Goal: Task Accomplishment & Management: Complete application form

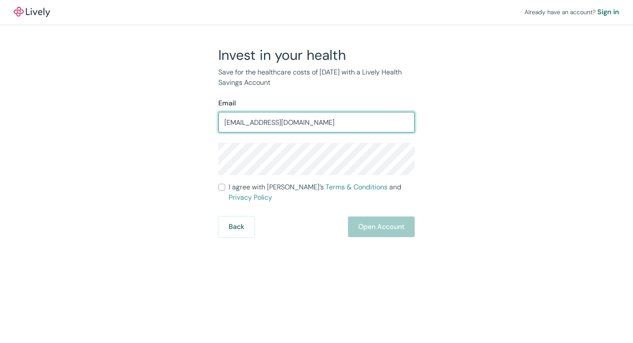
type input "cardosohelcio@gmil.com"
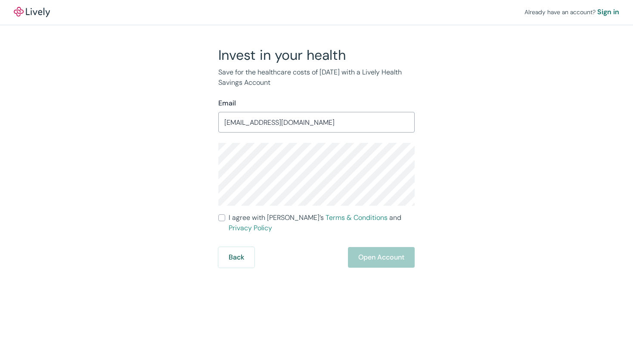
click at [221, 218] on input "I agree with Lively’s Terms & Conditions and Privacy Policy" at bounding box center [221, 218] width 7 height 7
checkbox input "true"
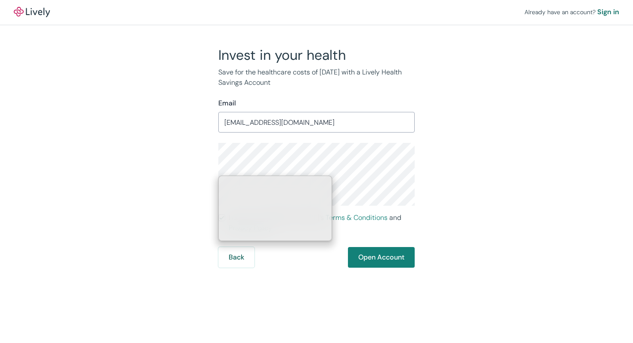
click at [188, 166] on div "Invest in your health Save for the healthcare costs of tomorrow with a Lively H…" at bounding box center [312, 157] width 414 height 221
click at [211, 167] on div "Invest in your health Save for the healthcare costs of tomorrow with a Lively H…" at bounding box center [311, 157] width 207 height 221
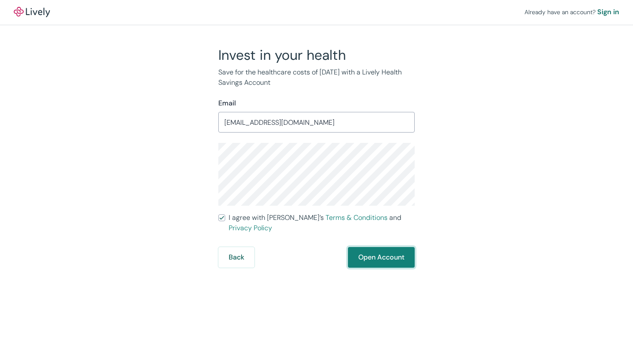
click at [381, 251] on button "Open Account" at bounding box center [381, 257] width 67 height 21
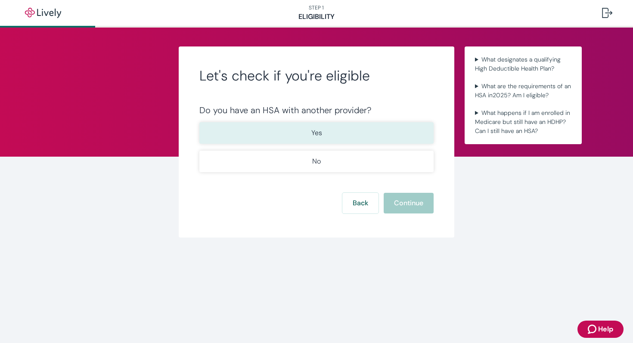
click at [320, 134] on p "Yes" at bounding box center [317, 133] width 11 height 10
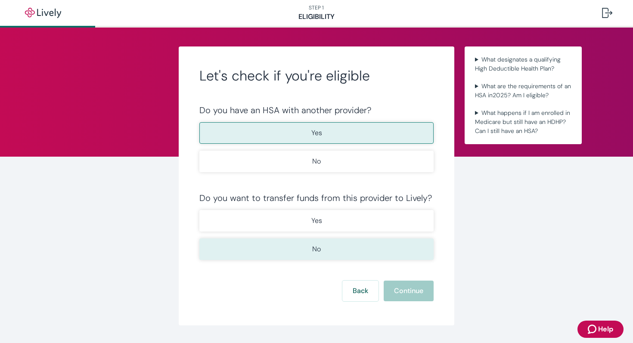
click at [314, 253] on p "No" at bounding box center [316, 249] width 9 height 10
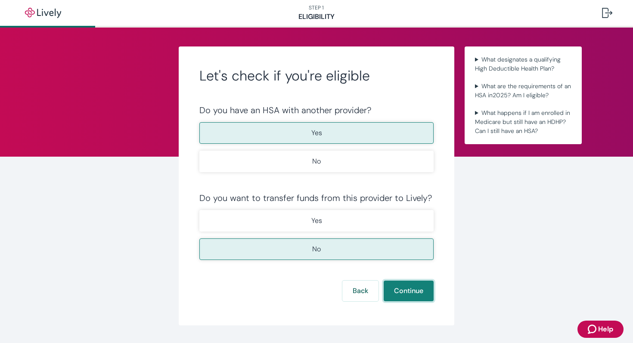
click at [401, 286] on button "Continue" at bounding box center [409, 291] width 50 height 21
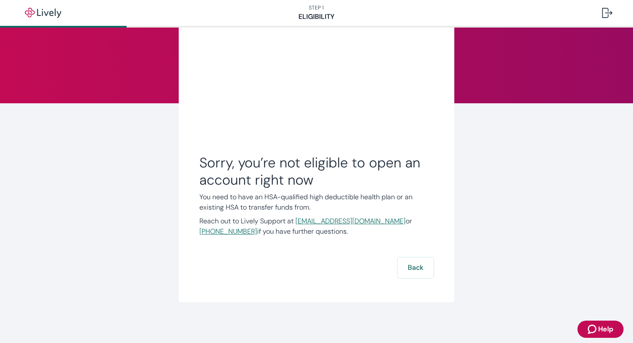
scroll to position [54, 0]
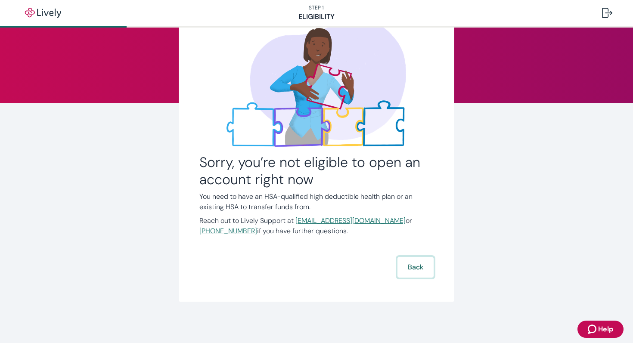
click at [411, 260] on button "Back" at bounding box center [416, 267] width 36 height 21
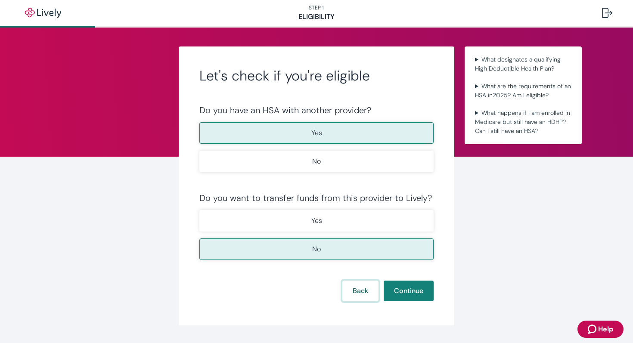
click at [354, 288] on button "Back" at bounding box center [361, 291] width 36 height 21
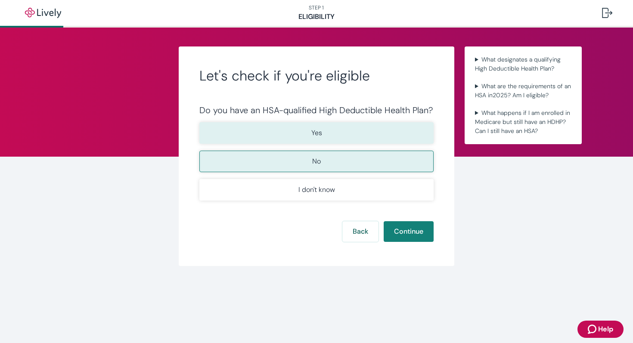
click at [318, 133] on p "Yes" at bounding box center [317, 133] width 11 height 10
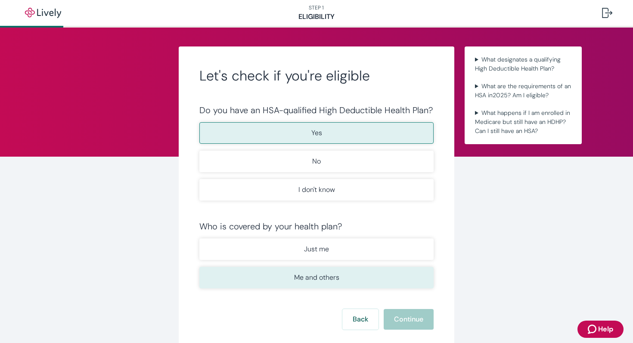
click at [323, 277] on p "Me and others" at bounding box center [316, 278] width 45 height 10
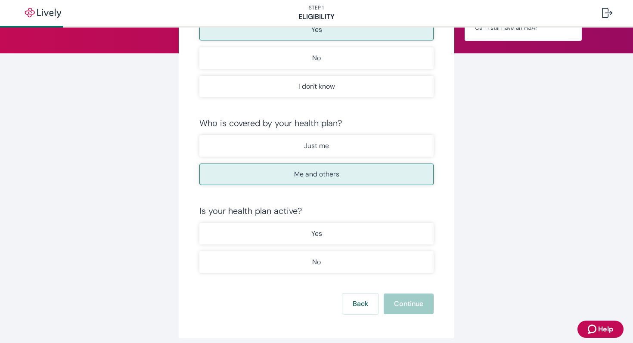
scroll to position [140, 0]
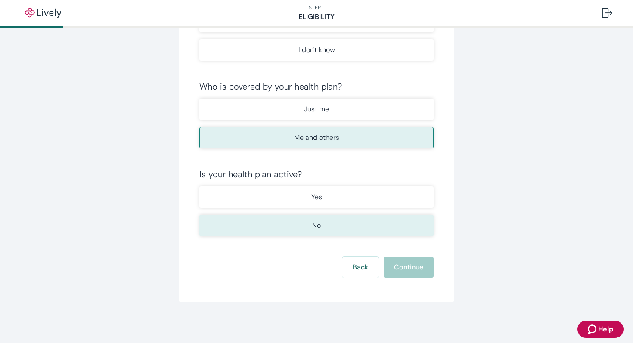
click at [315, 221] on p "No" at bounding box center [316, 226] width 9 height 10
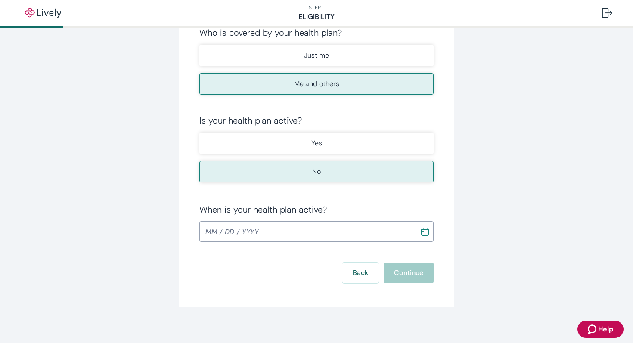
scroll to position [200, 0]
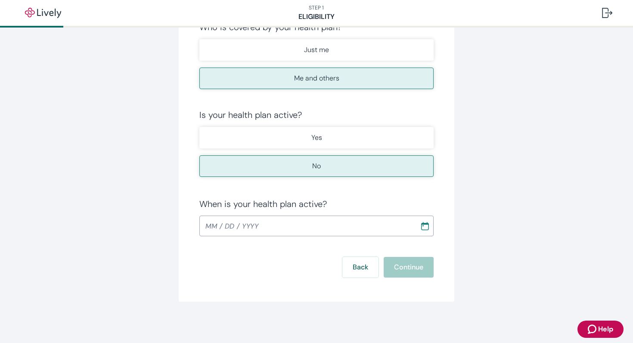
type input "MM / DD / YYYY"
click at [307, 225] on input "MM / DD / YYYY" at bounding box center [307, 226] width 215 height 17
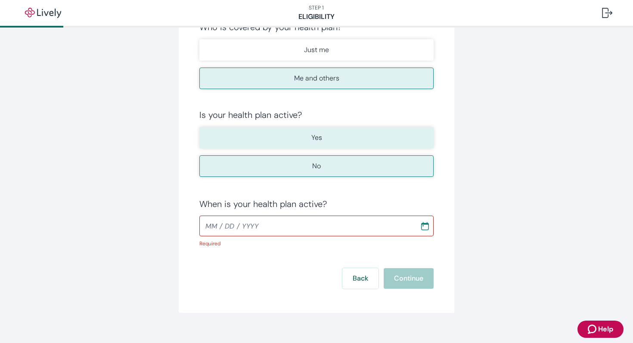
click at [294, 134] on button "Yes" at bounding box center [317, 138] width 234 height 22
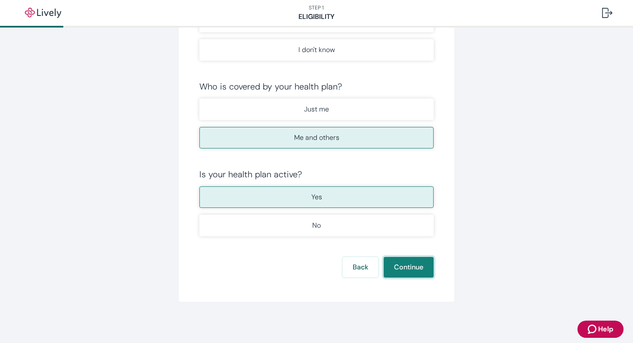
click at [412, 268] on button "Continue" at bounding box center [409, 267] width 50 height 21
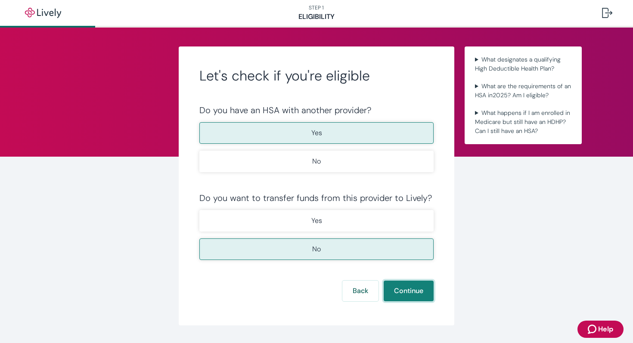
click at [415, 289] on button "Continue" at bounding box center [409, 291] width 50 height 21
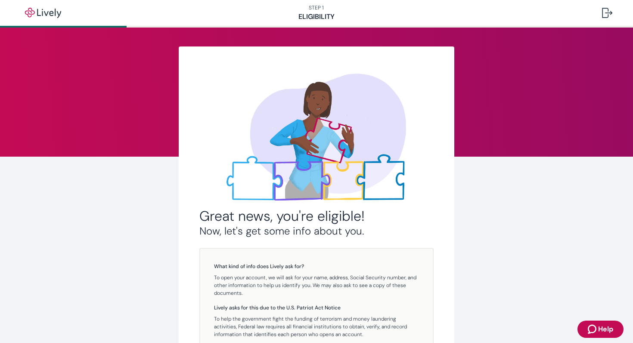
scroll to position [117, 0]
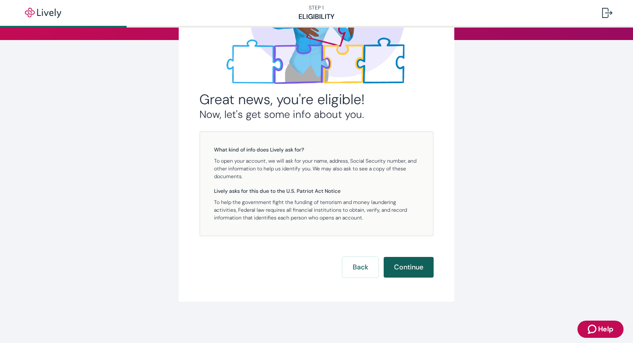
click at [401, 258] on button "Continue" at bounding box center [409, 267] width 50 height 21
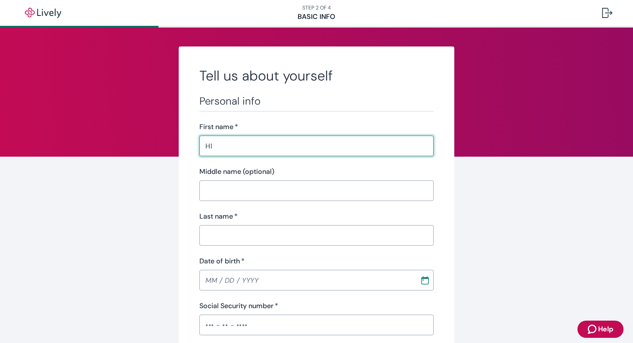
type input "H"
type input "Helcio"
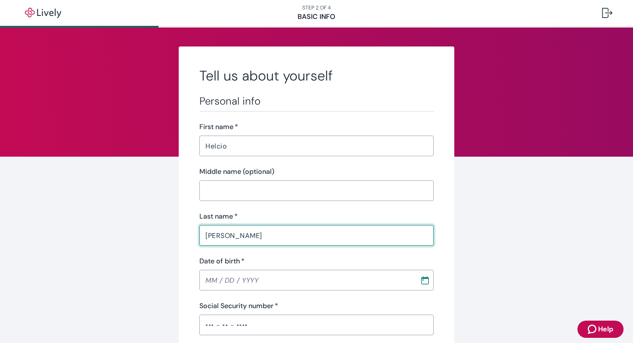
type input "[PERSON_NAME]"
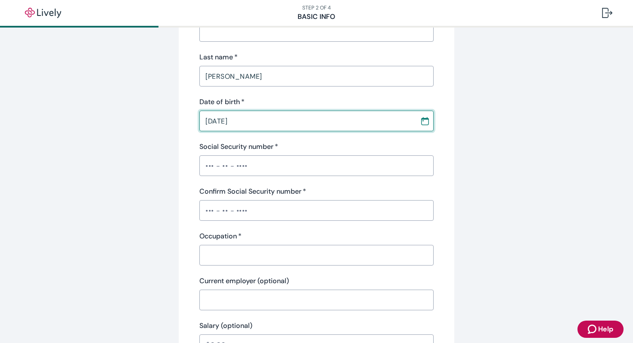
scroll to position [165, 0]
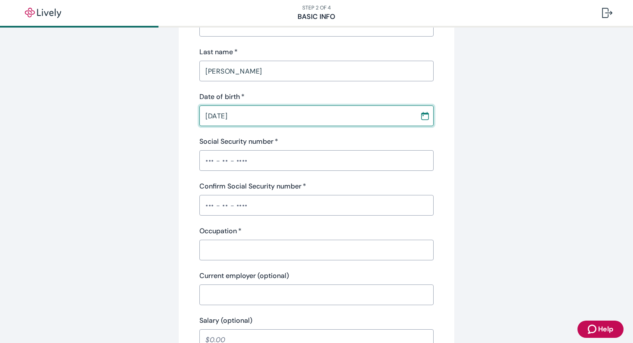
type input "[DATE]"
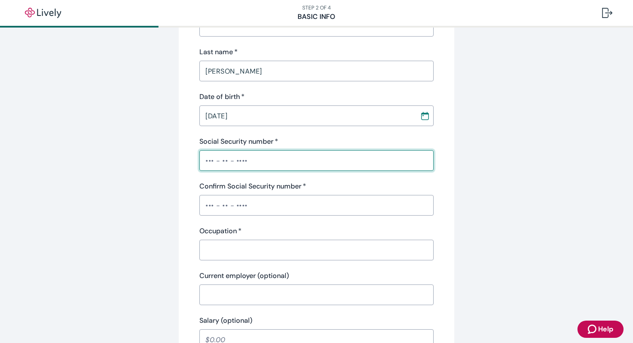
click at [278, 153] on input "Social Security number   *" at bounding box center [317, 160] width 234 height 17
type input "•••-••-3699"
click at [255, 196] on div "​" at bounding box center [317, 205] width 234 height 21
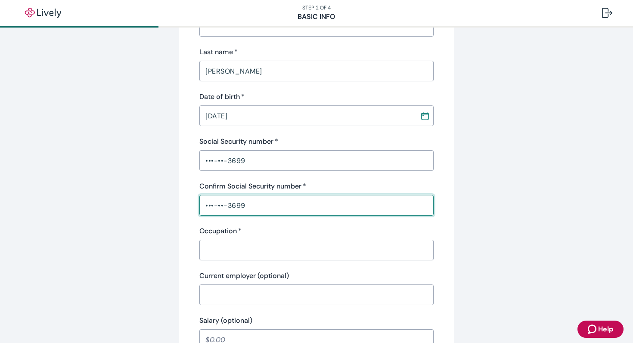
type input "•••-••-3699"
click at [246, 251] on input "Occupation   *" at bounding box center [317, 250] width 234 height 17
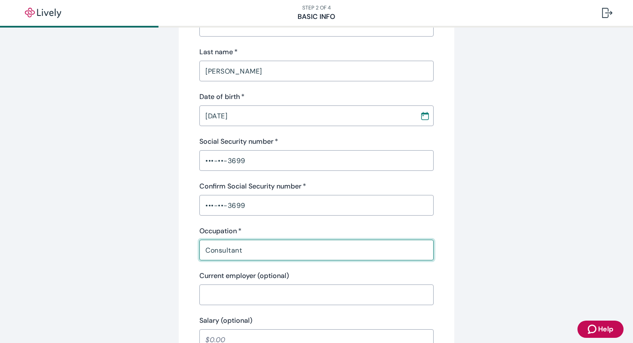
type input "Consultant"
click at [269, 296] on input "Current employer (optional)" at bounding box center [317, 295] width 234 height 17
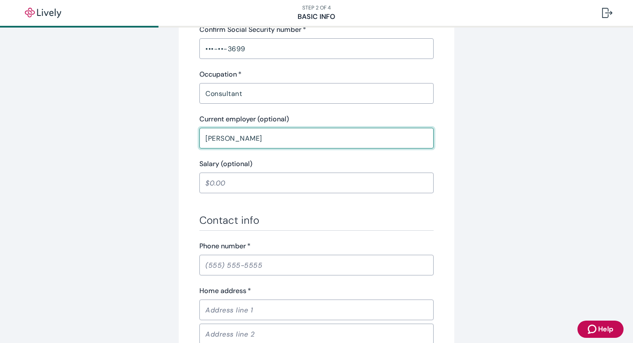
scroll to position [322, 0]
type input "[PERSON_NAME]"
click at [279, 264] on input "Phone number   *" at bounding box center [317, 264] width 234 height 17
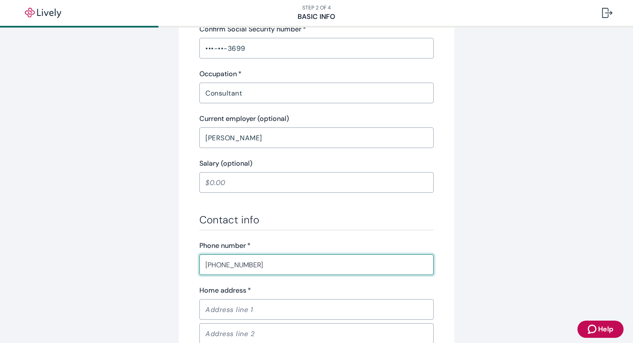
type input "[PHONE_NUMBER]"
click at [270, 313] on input "Home address   *" at bounding box center [317, 309] width 234 height 17
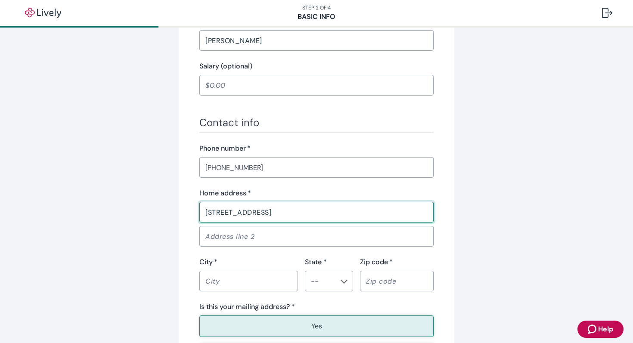
scroll to position [422, 0]
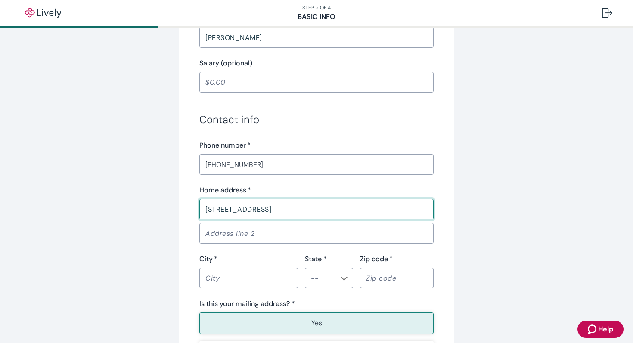
type input "[STREET_ADDRESS]"
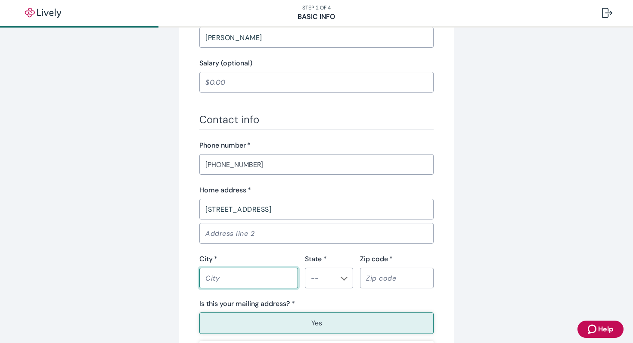
click at [258, 280] on input "City   *" at bounding box center [249, 278] width 99 height 17
click at [335, 281] on div "​" at bounding box center [329, 278] width 48 height 21
type input "Orlando"
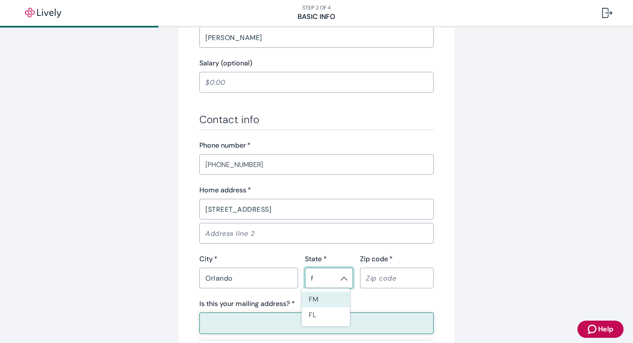
click at [335, 281] on div "f ​" at bounding box center [329, 278] width 48 height 21
click at [328, 315] on li "FL" at bounding box center [326, 316] width 48 height 16
type input "FL"
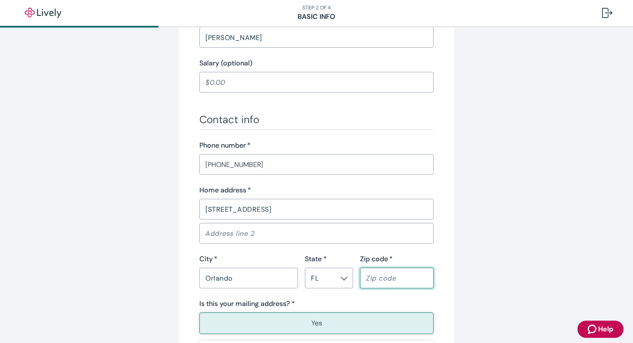
click at [382, 279] on input "Zip code   *" at bounding box center [397, 278] width 74 height 17
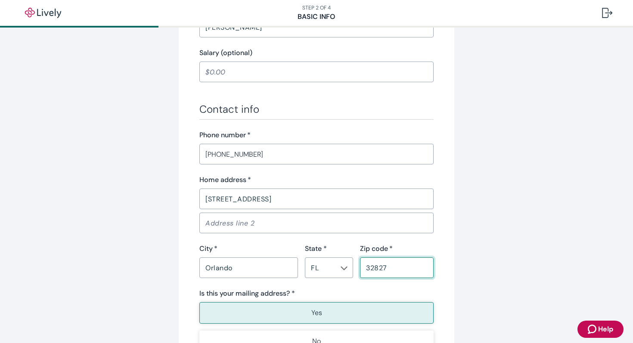
scroll to position [457, 0]
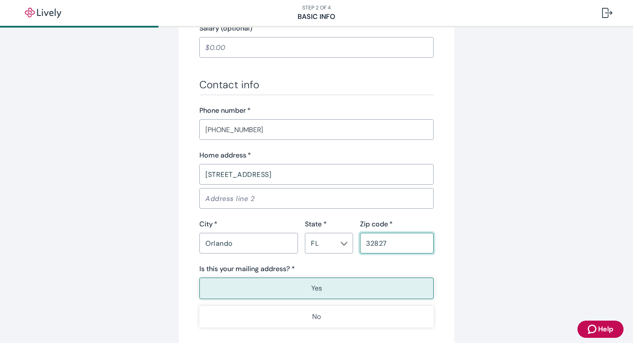
type input "32827"
click at [298, 287] on button "Yes" at bounding box center [317, 289] width 234 height 22
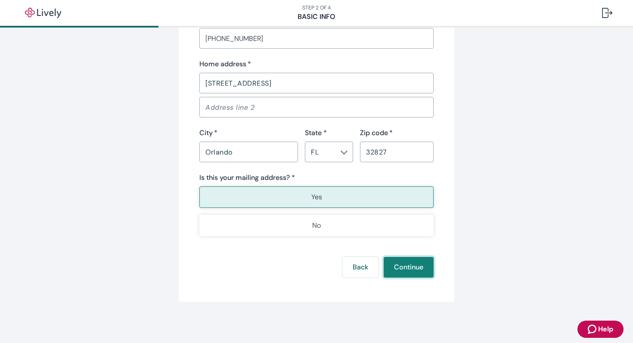
click at [411, 268] on button "Continue" at bounding box center [409, 267] width 50 height 21
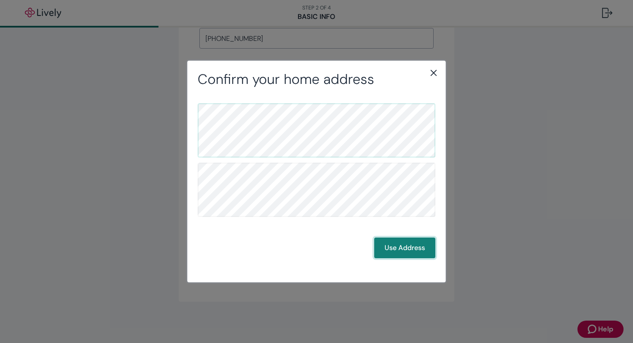
click at [395, 253] on button "Use Address" at bounding box center [404, 248] width 61 height 21
click at [410, 246] on button "Use Address" at bounding box center [404, 248] width 61 height 21
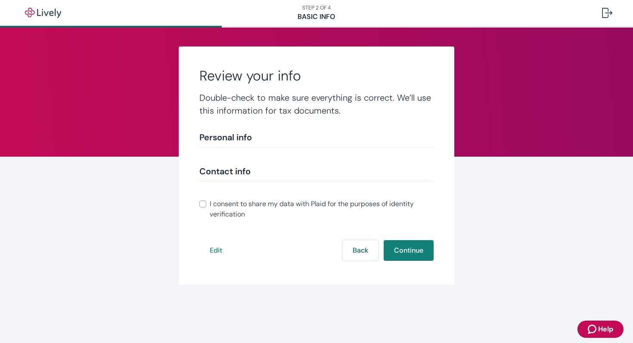
scroll to position [145, 0]
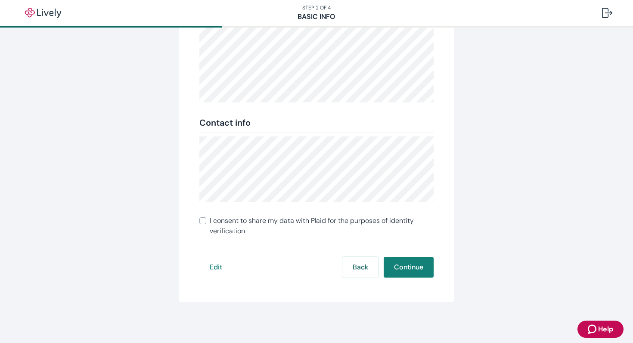
click at [201, 221] on input "I consent to share my data with Plaid for the purposes of identity verification" at bounding box center [203, 221] width 7 height 7
checkbox input "true"
click at [409, 267] on button "Continue" at bounding box center [409, 267] width 50 height 21
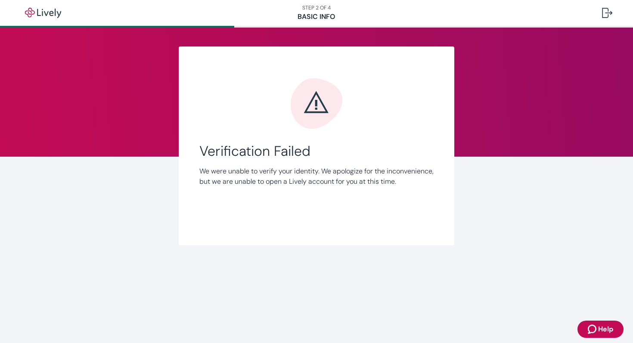
click at [591, 326] on icon "Zendesk support icon" at bounding box center [592, 329] width 9 height 9
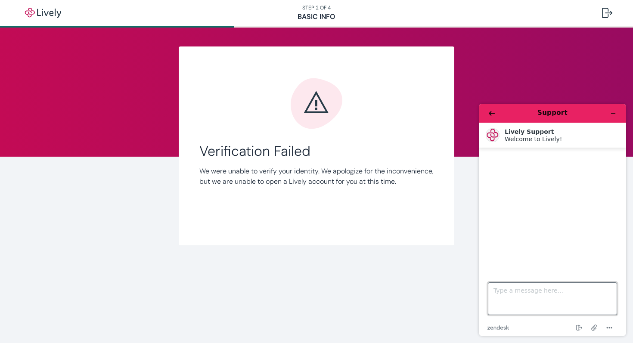
click at [510, 292] on textarea "Type a message here..." at bounding box center [552, 299] width 129 height 33
type textarea "M"
type textarea "live agent"
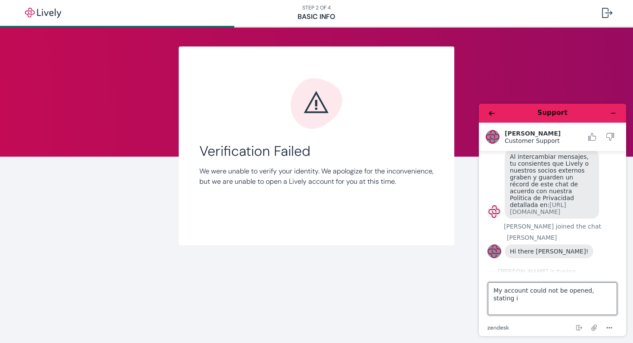
scroll to position [119, 0]
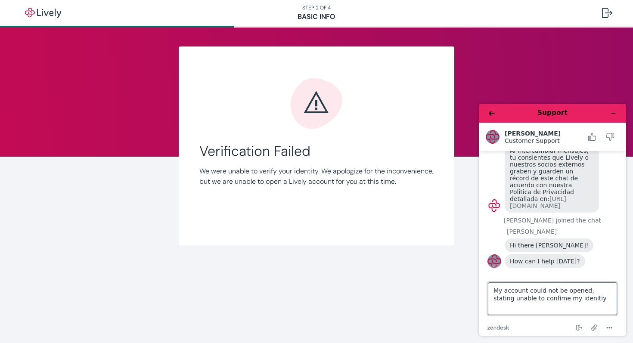
type textarea "My account could not be opened, stating unable to confime my idenitiy"
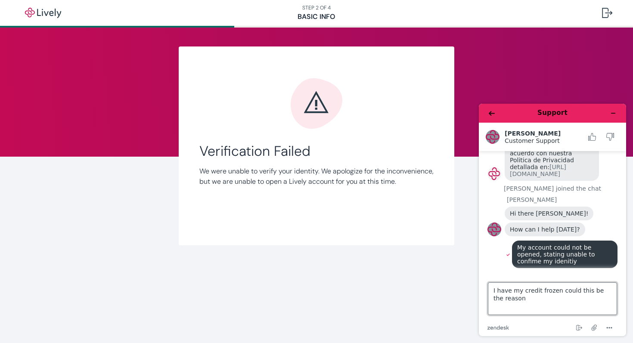
type textarea "I have my credit frozen could this be the reason ?"
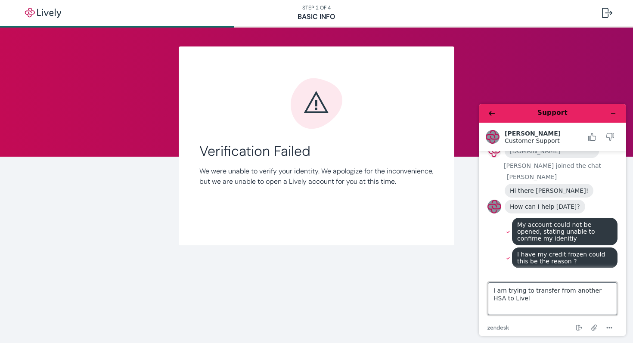
type textarea "I am trying to transfer from another HSA to Lively"
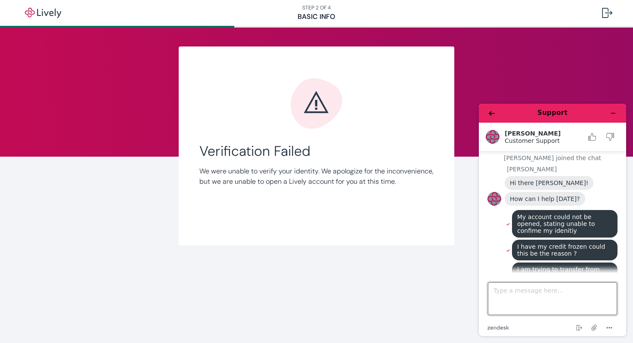
scroll to position [196, 0]
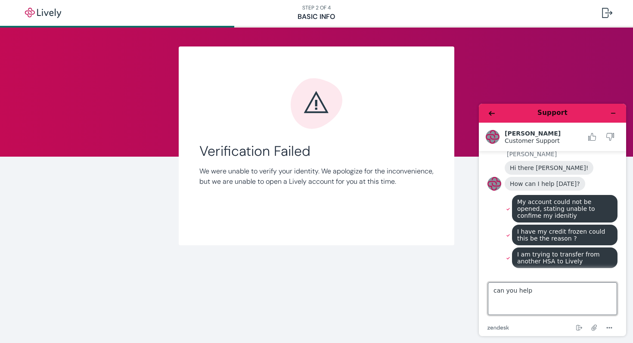
type textarea "can you help ?"
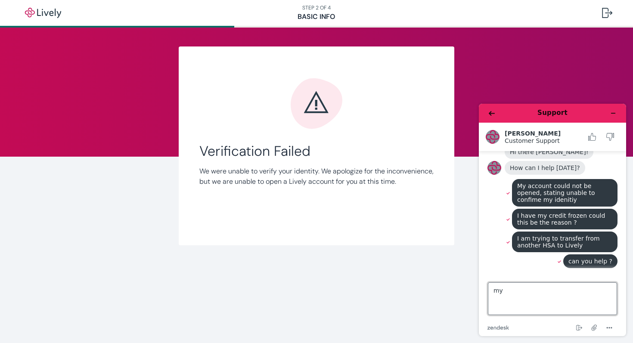
type textarea "m"
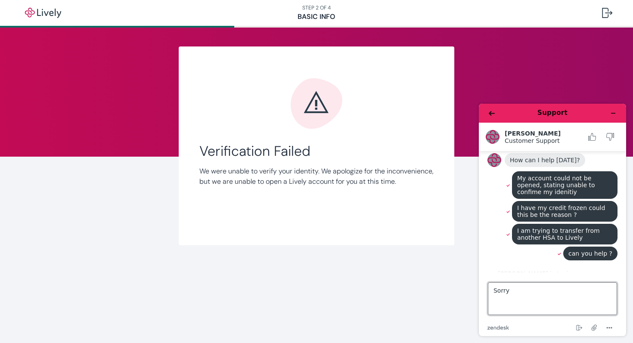
scroll to position [214, 0]
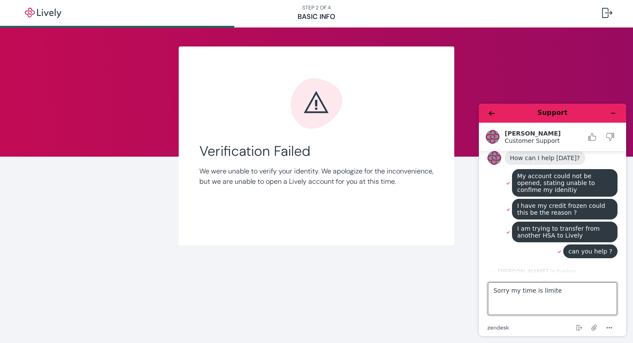
type textarea "Sorry my time is limited"
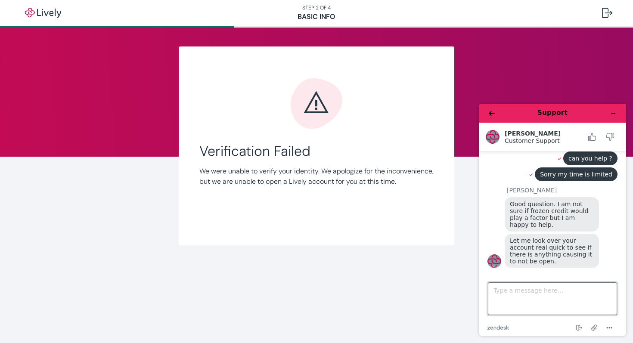
scroll to position [308, 0]
type textarea "c"
type textarea "I"
type textarea "ok"
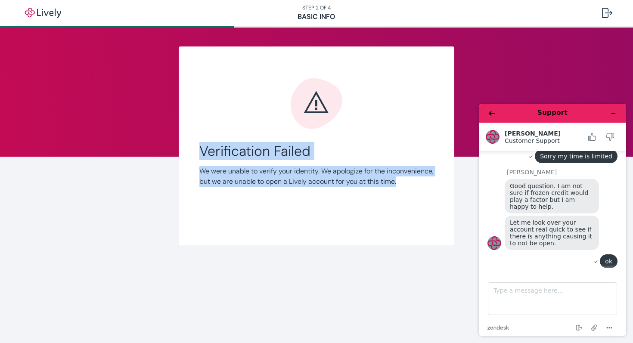
drag, startPoint x: 193, startPoint y: 143, endPoint x: 218, endPoint y: 206, distance: 67.3
click at [218, 206] on div "Link Account Verification Failed We were unable to verify your identity. We apo…" at bounding box center [317, 146] width 276 height 199
copy div "Verification Failed We were unable to verify your identity. We apologize for th…"
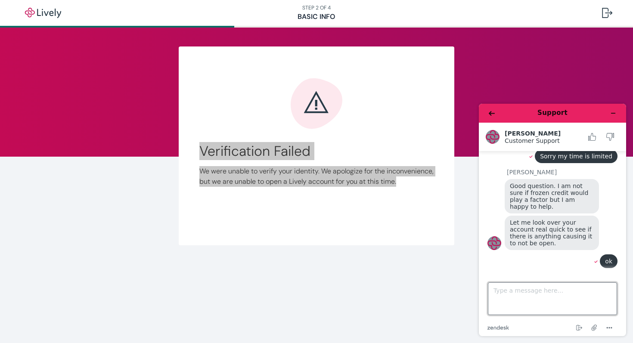
click at [534, 290] on textarea "Type a message here..." at bounding box center [552, 299] width 129 height 33
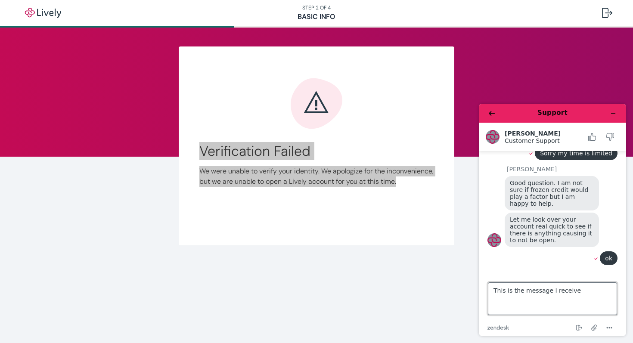
type textarea "This is the message I received"
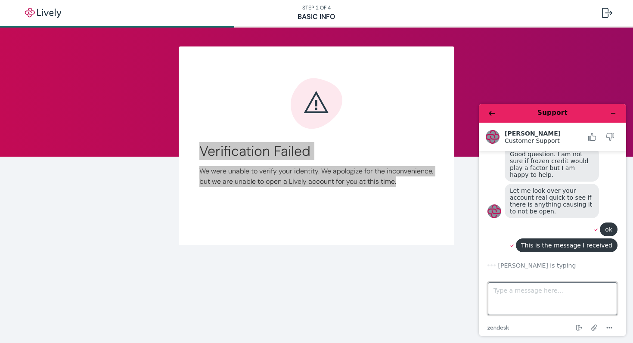
paste textarea "Verification Failed We were unable to verify your identity. We apologize for th…"
type textarea "Verification Failed We were unable to verify your identity. We apologize for th…"
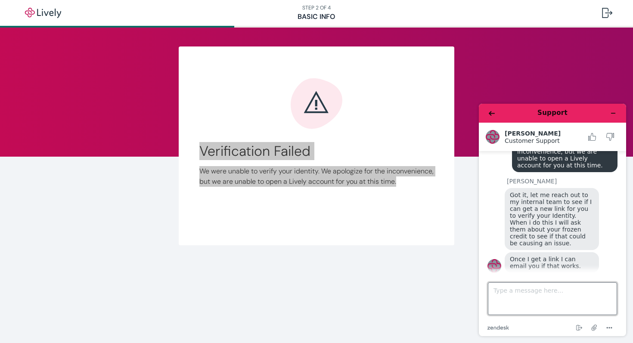
scroll to position [487, 0]
type textarea "yres"
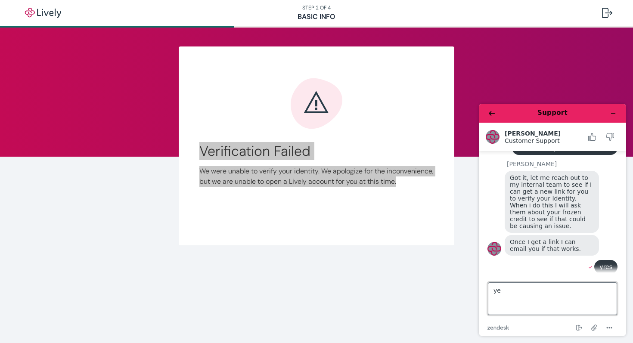
type textarea "yes"
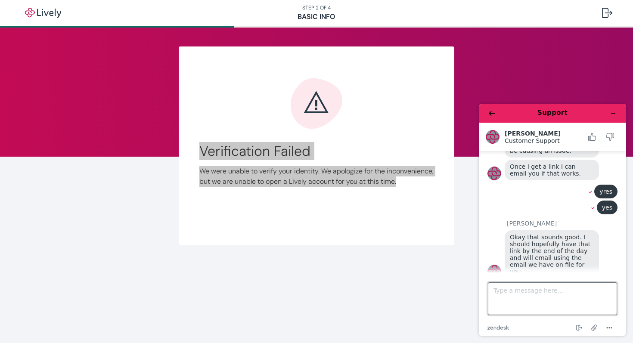
scroll to position [578, 0]
type textarea "thanks"
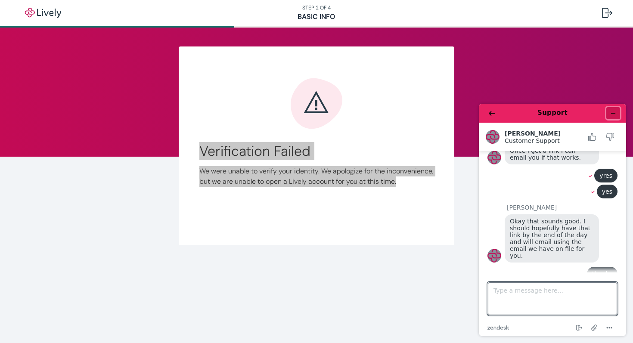
click at [614, 114] on icon "Minimize widget" at bounding box center [614, 113] width 6 height 6
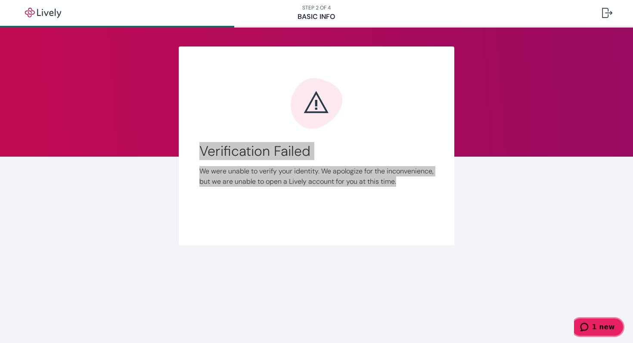
click at [605, 332] on button "1 new" at bounding box center [598, 328] width 54 height 20
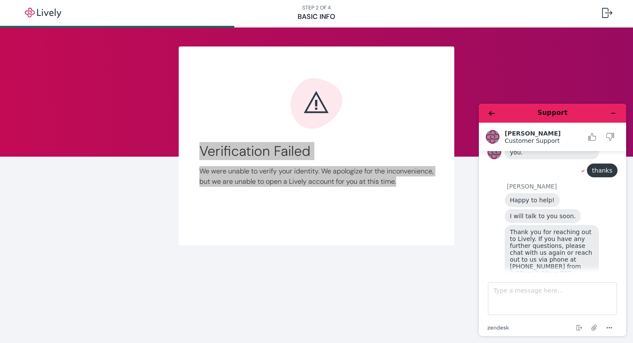
scroll to position [740, 0]
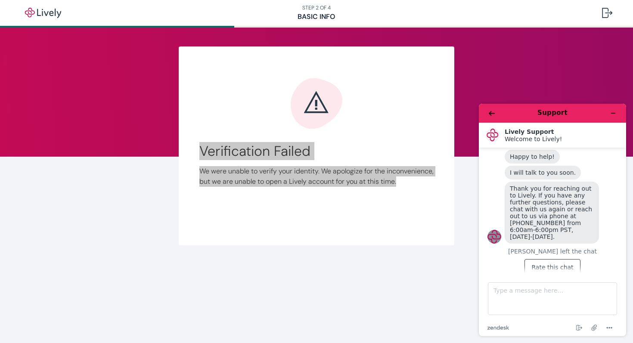
click at [555, 259] on button "Rate this chat" at bounding box center [553, 267] width 56 height 16
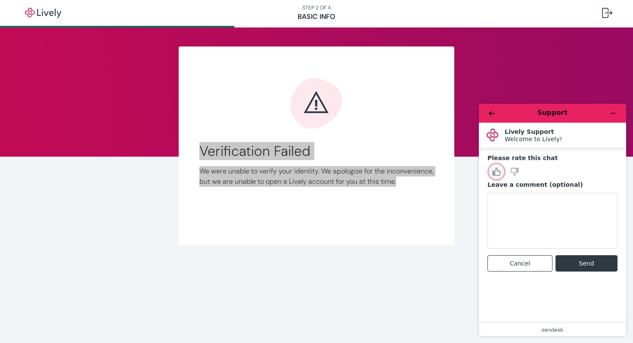
click at [493, 175] on button "Rate this chat as good" at bounding box center [497, 172] width 18 height 18
click at [592, 262] on button "Send" at bounding box center [587, 264] width 62 height 16
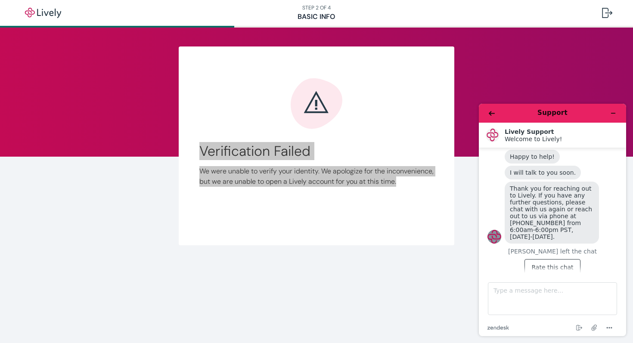
scroll to position [719, 0]
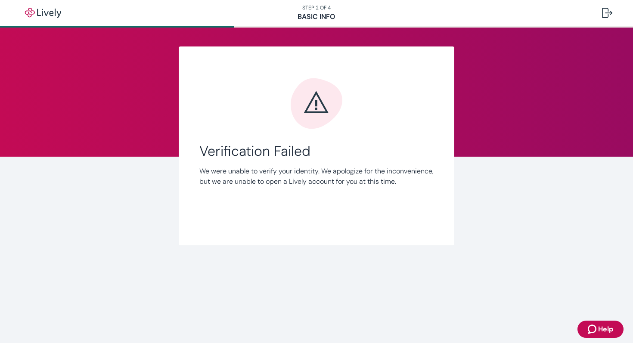
click at [482, 126] on div "Link Account Verification Failed We were unable to verify your identity. We apo…" at bounding box center [317, 146] width 414 height 199
click at [471, 148] on div "Link Account Verification Failed We were unable to verify your identity. We apo…" at bounding box center [317, 146] width 414 height 199
click at [307, 130] on div "Verification Failed We were unable to verify your identity. We apologize for th…" at bounding box center [317, 151] width 234 height 147
drag, startPoint x: 348, startPoint y: 278, endPoint x: 365, endPoint y: 278, distance: 16.8
click at [349, 278] on div "Link Account Verification Failed We were unable to verify your identity. We apo…" at bounding box center [317, 157] width 414 height 259
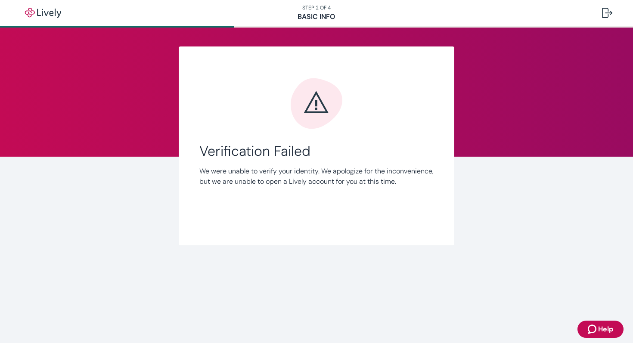
click at [551, 237] on div "Link Account Verification Failed We were unable to verify your identity. We apo…" at bounding box center [316, 157] width 633 height 259
click at [132, 102] on div "Link Account Verification Failed We were unable to verify your identity. We apo…" at bounding box center [317, 146] width 414 height 199
click at [305, 18] on nav "STEP 2 OF 4 Basic Info" at bounding box center [316, 13] width 633 height 26
click at [54, 9] on img "button" at bounding box center [43, 13] width 48 height 10
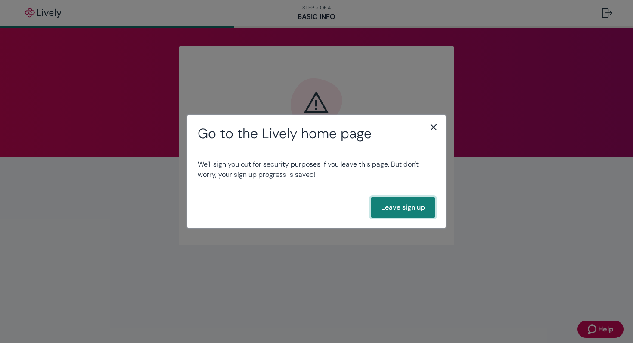
click at [406, 212] on button "Leave sign up" at bounding box center [403, 207] width 65 height 21
